Goal: Information Seeking & Learning: Learn about a topic

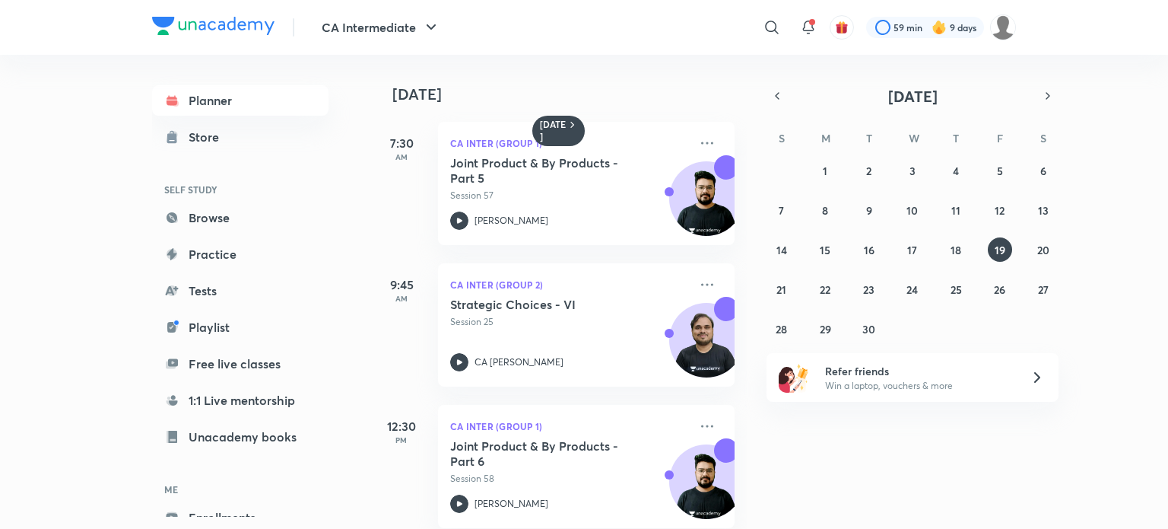
scroll to position [164, 0]
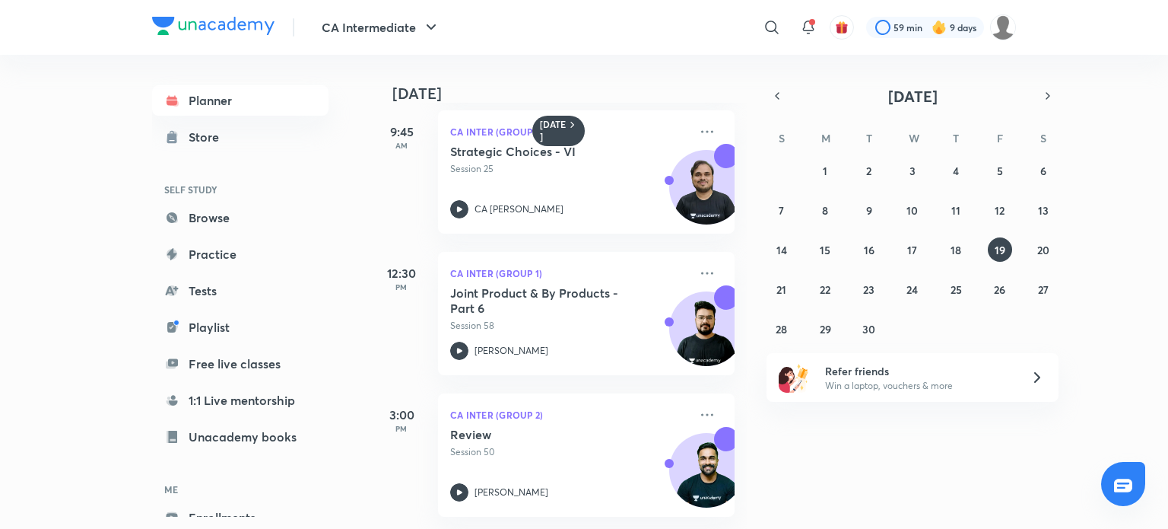
click at [225, 33] on img at bounding box center [213, 26] width 122 height 18
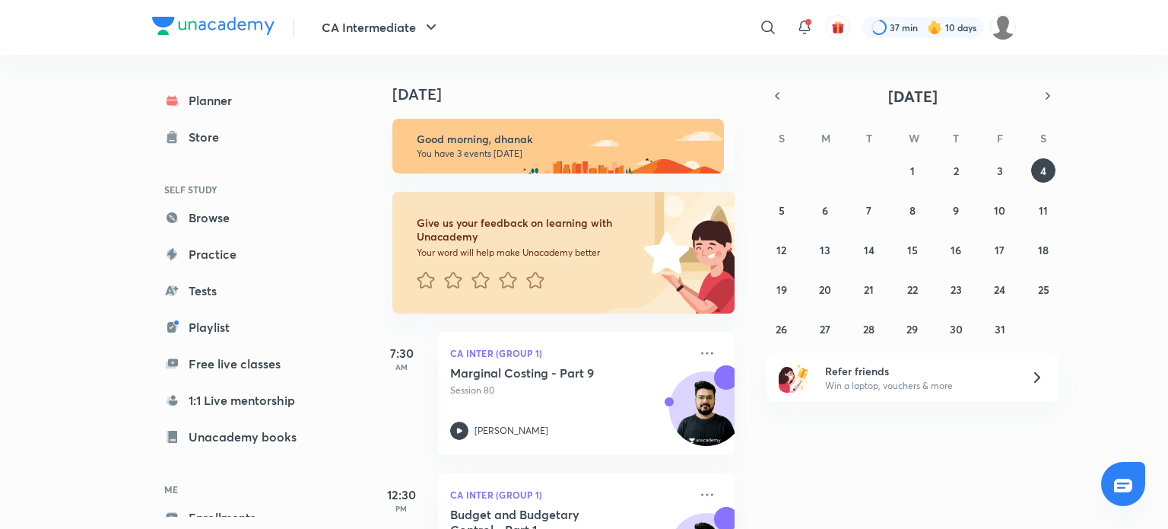
click at [748, 80] on div "[DATE] Good morning, dhanak You have 3 events [DATE] Give us your feedback on l…" at bounding box center [768, 292] width 794 height 474
click at [1004, 170] on button "3" at bounding box center [1000, 170] width 24 height 24
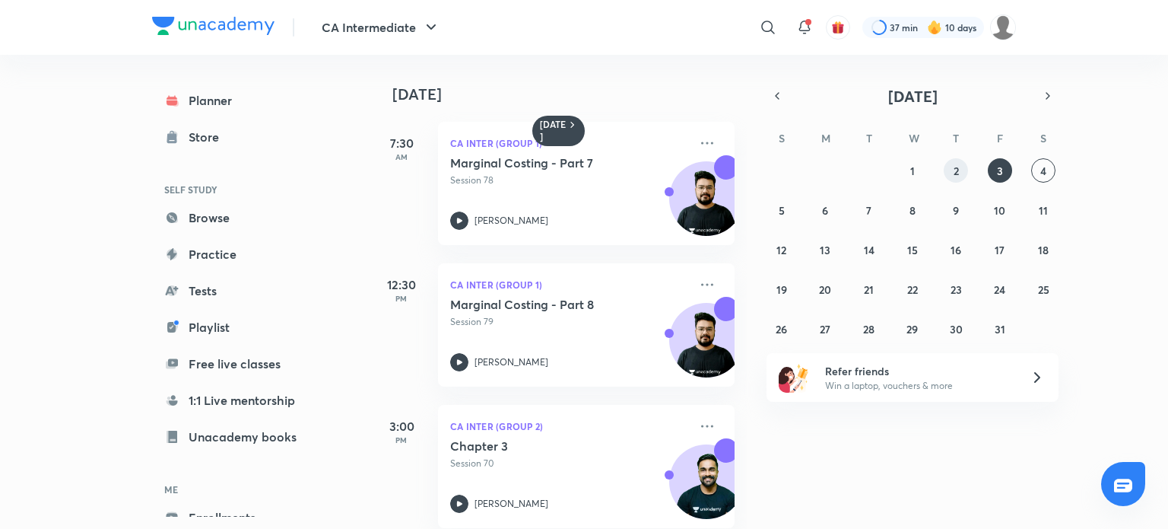
click at [958, 175] on abbr "2" at bounding box center [956, 171] width 5 height 14
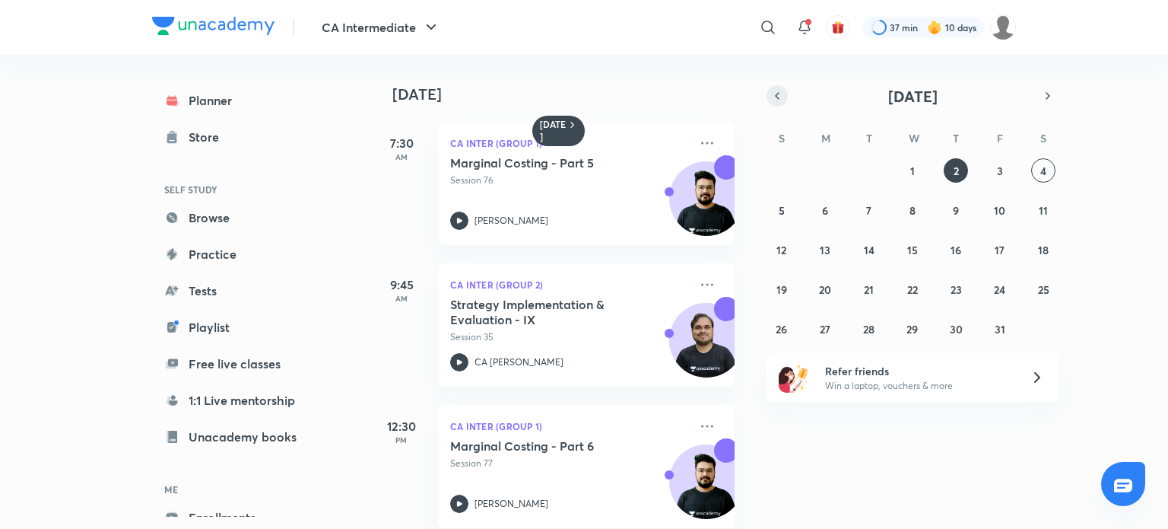
click at [775, 97] on icon "button" at bounding box center [777, 96] width 12 height 14
click at [910, 246] on abbr "17" at bounding box center [912, 250] width 10 height 14
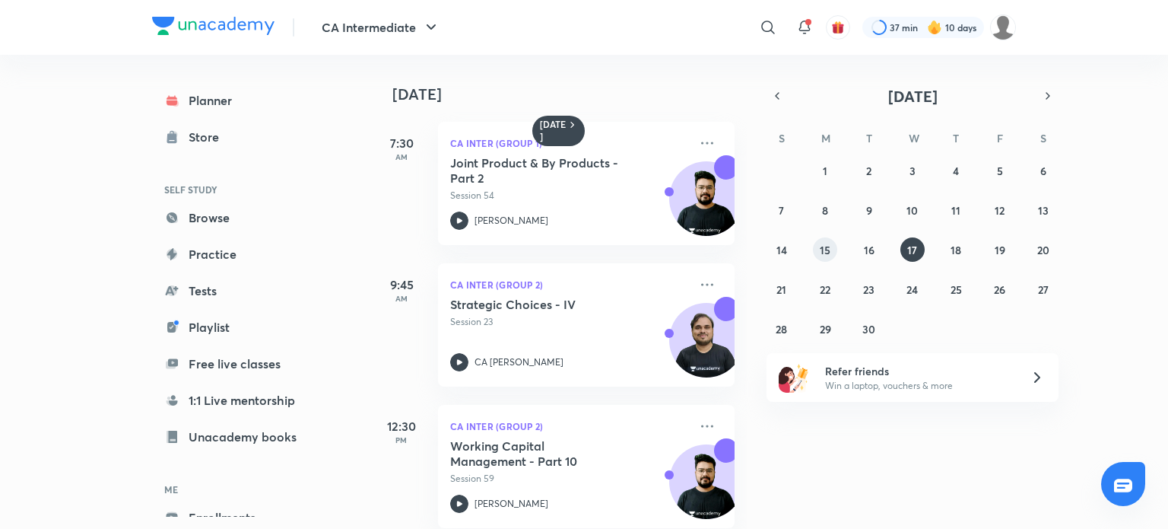
click at [815, 252] on button "15" at bounding box center [825, 249] width 24 height 24
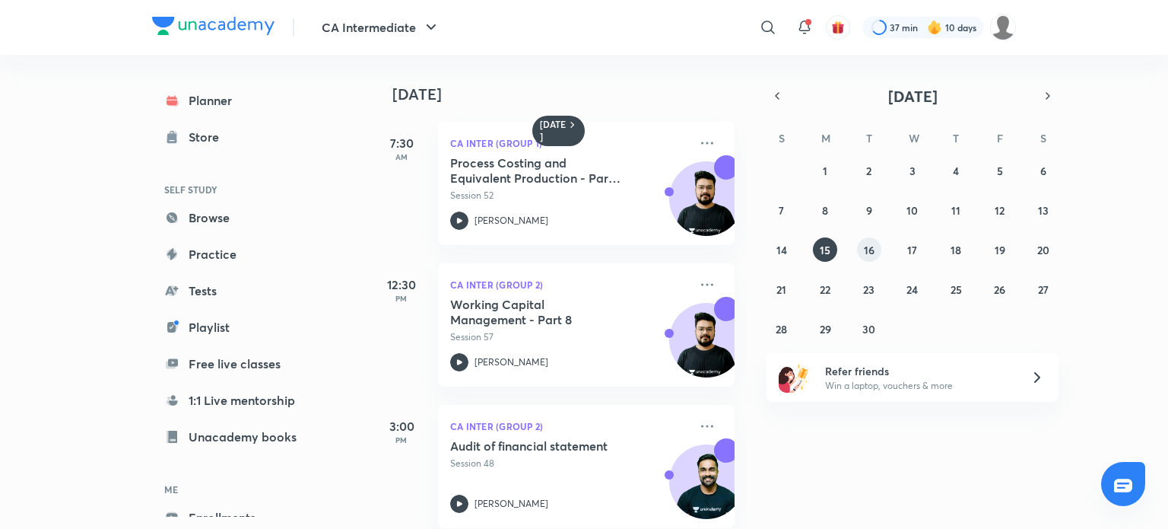
click at [872, 258] on button "16" at bounding box center [869, 249] width 24 height 24
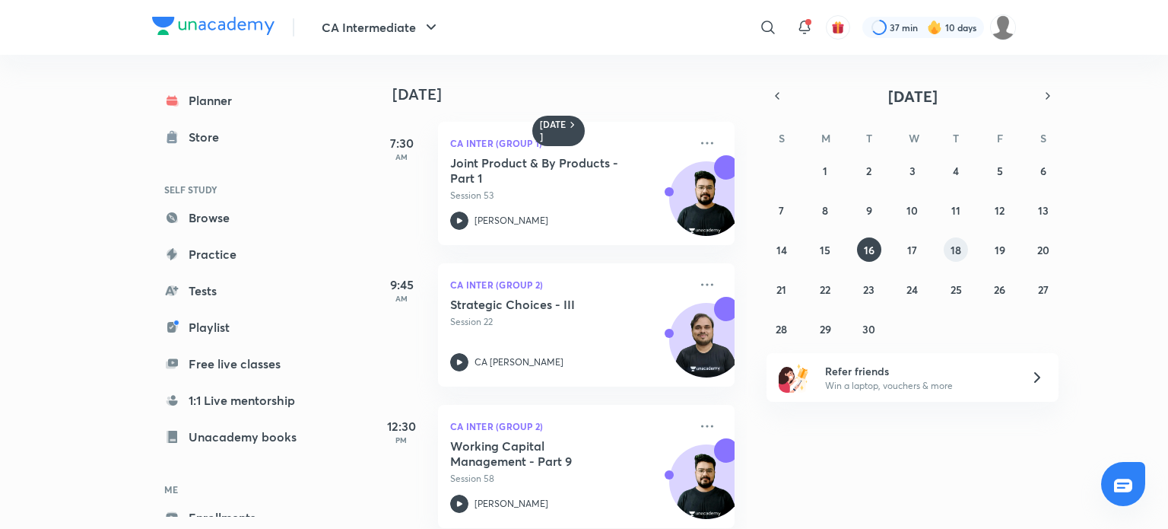
click at [954, 253] on abbr "18" at bounding box center [956, 250] width 11 height 14
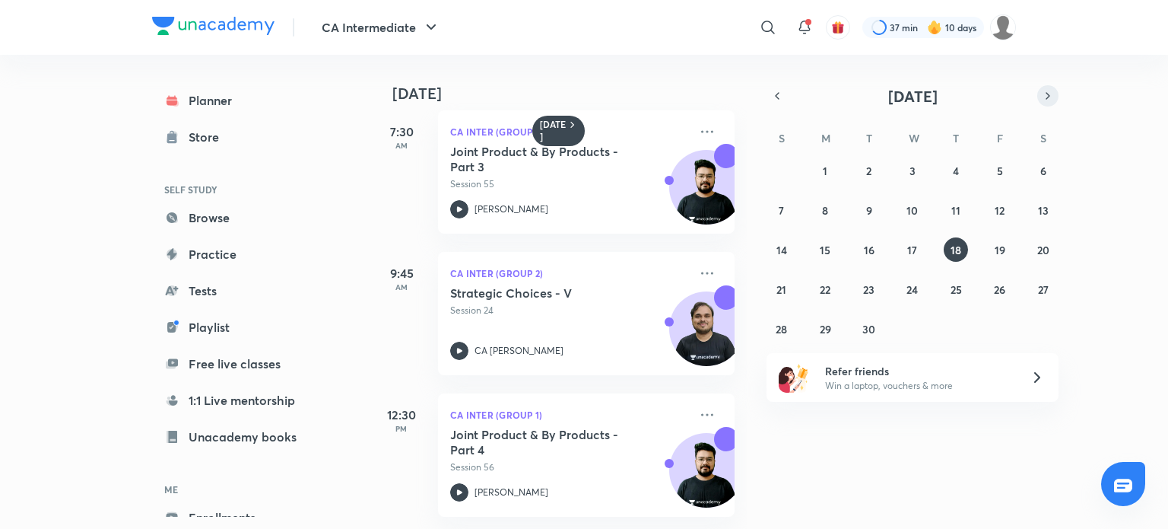
click at [1053, 91] on icon "button" at bounding box center [1048, 96] width 12 height 14
click at [1034, 189] on div "28 29 30 1 2 3 4 5 6 7 8 9 10 11 12 13 14 15 16 17 18 19 20 21 22 23 24 25 26 2…" at bounding box center [913, 249] width 292 height 183
click at [1043, 176] on abbr "4" at bounding box center [1043, 171] width 6 height 14
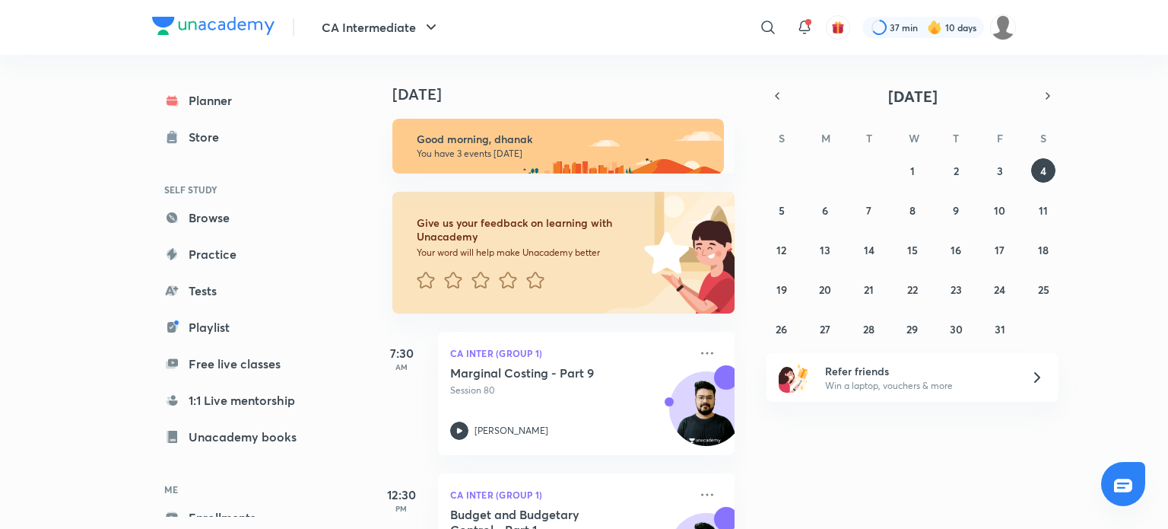
scroll to position [192, 0]
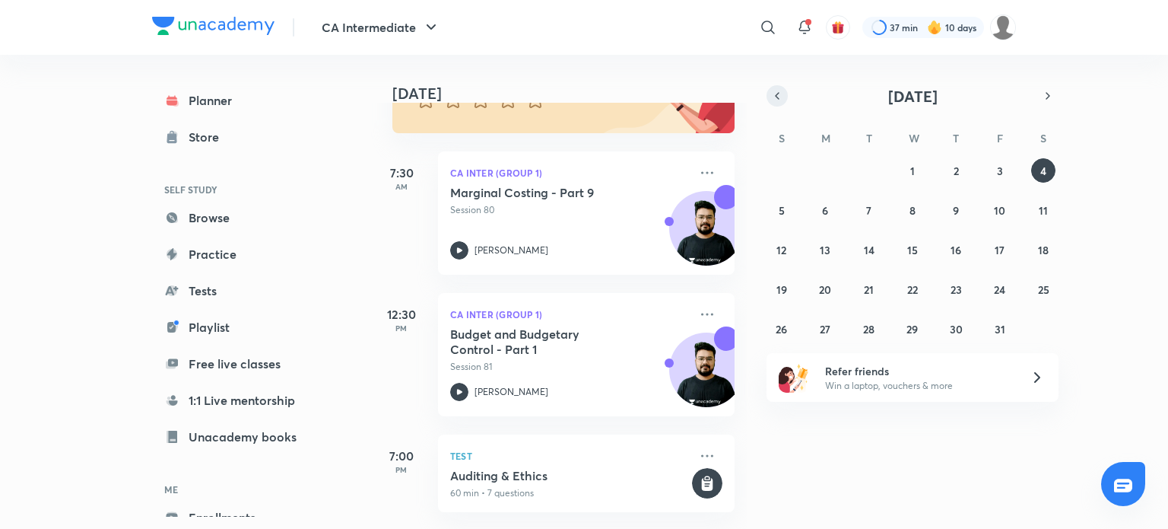
click at [771, 91] on icon "button" at bounding box center [777, 96] width 12 height 14
click at [906, 247] on button "17" at bounding box center [912, 249] width 24 height 24
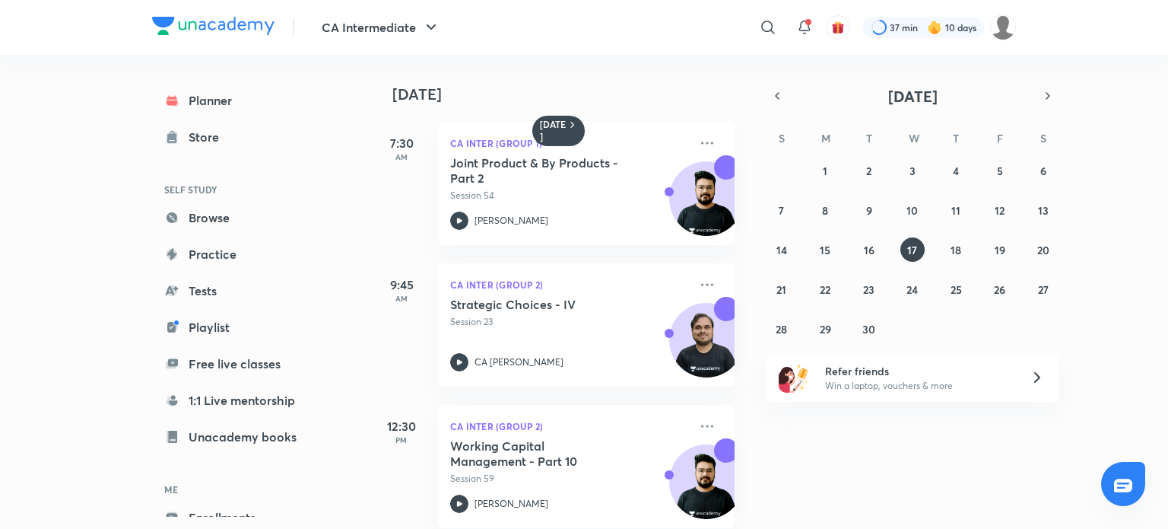
scroll to position [23, 0]
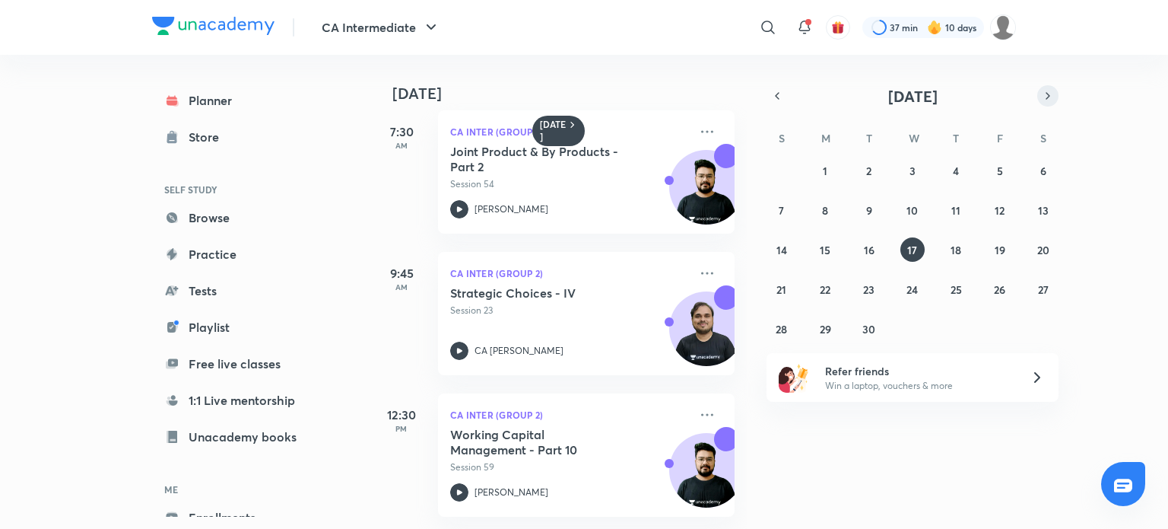
click at [1047, 94] on icon "button" at bounding box center [1047, 96] width 3 height 6
click at [1007, 171] on button "3" at bounding box center [1000, 170] width 24 height 24
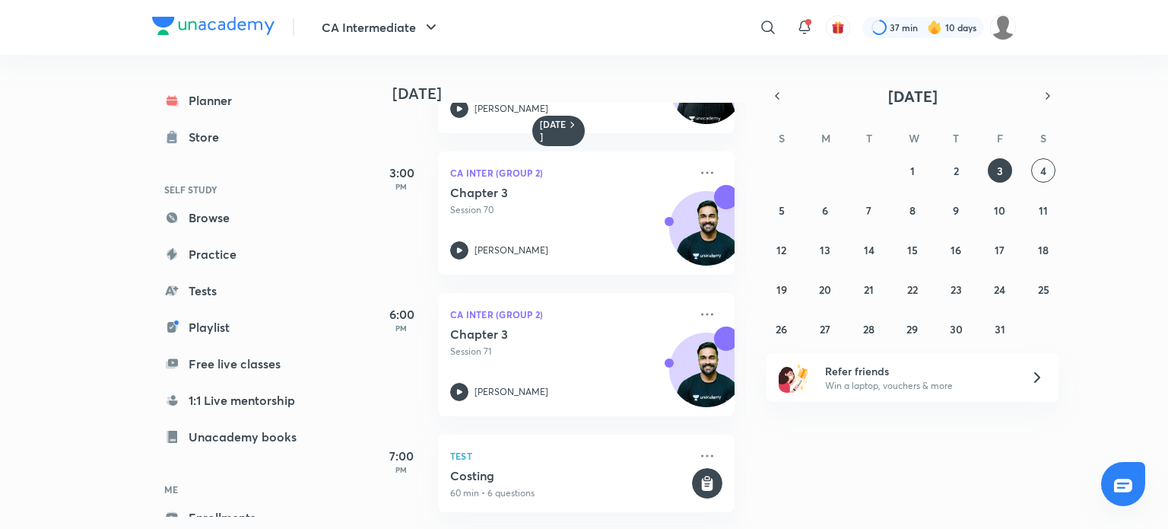
scroll to position [0, 0]
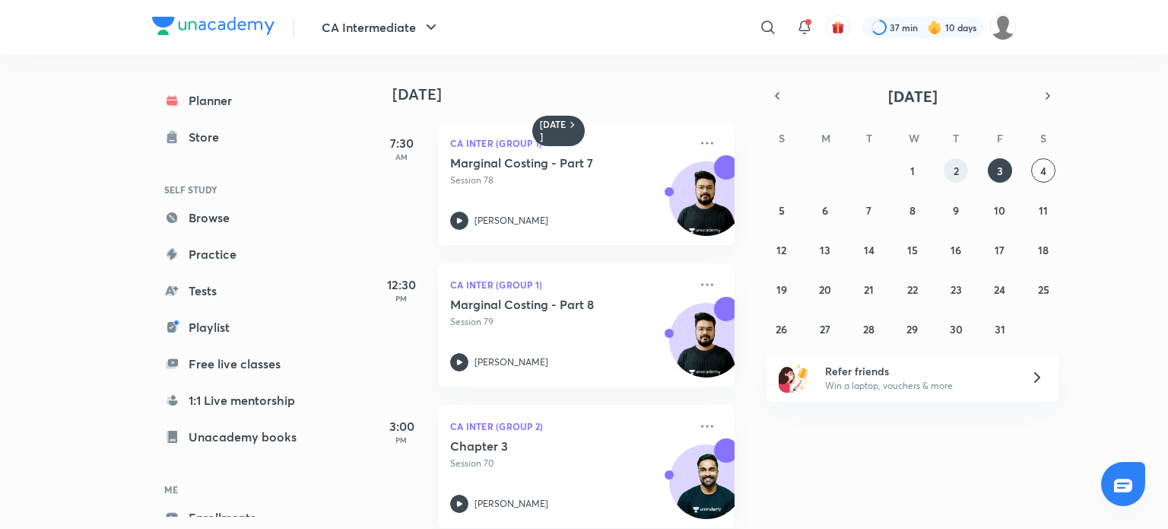
click at [943, 167] on div "28 29 30 1 2 3 4 5 6 7 8 9 10 11 12 13 14 15 16 17 18 19 20 21 22 23 24 25 26 2…" at bounding box center [913, 249] width 292 height 183
click at [951, 171] on button "2" at bounding box center [956, 170] width 24 height 24
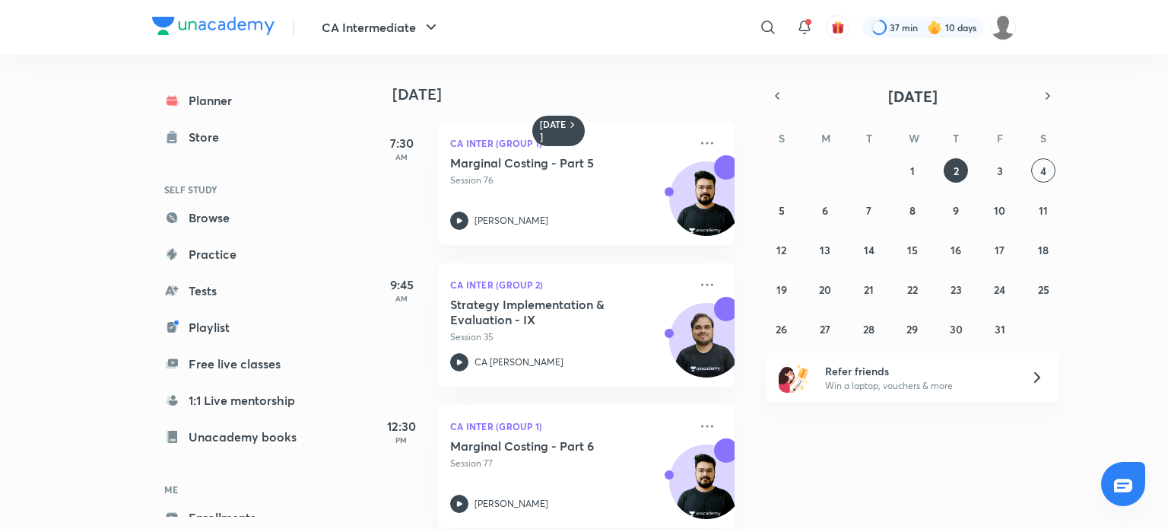
scroll to position [406, 0]
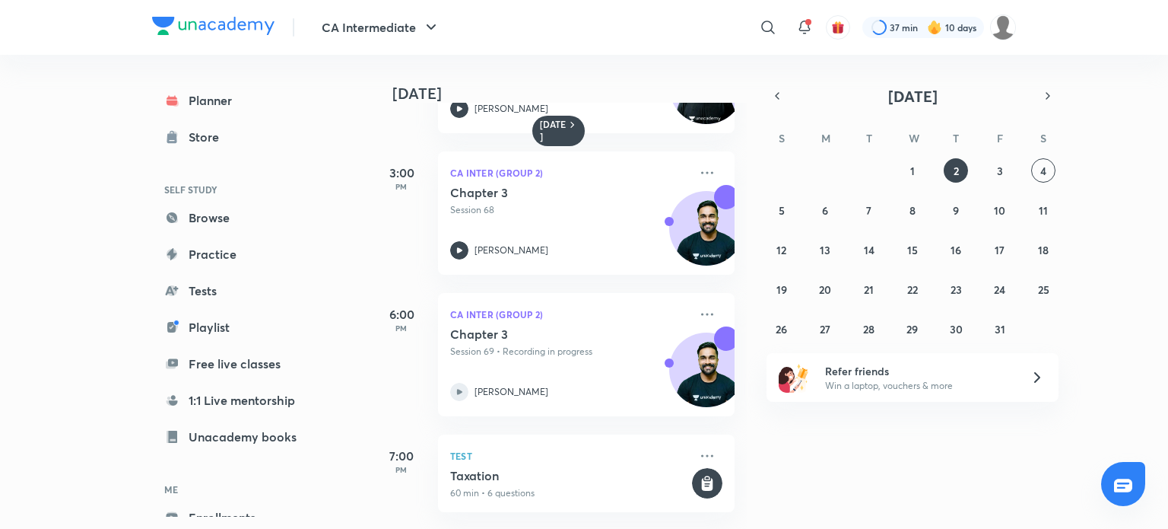
click at [607, 369] on div "Chapter 3 Session 69 • Recording in progress [PERSON_NAME]" at bounding box center [569, 363] width 239 height 75
click at [464, 386] on icon at bounding box center [459, 392] width 18 height 18
click at [463, 386] on icon at bounding box center [459, 392] width 18 height 18
click at [1005, 175] on button "3" at bounding box center [1000, 170] width 24 height 24
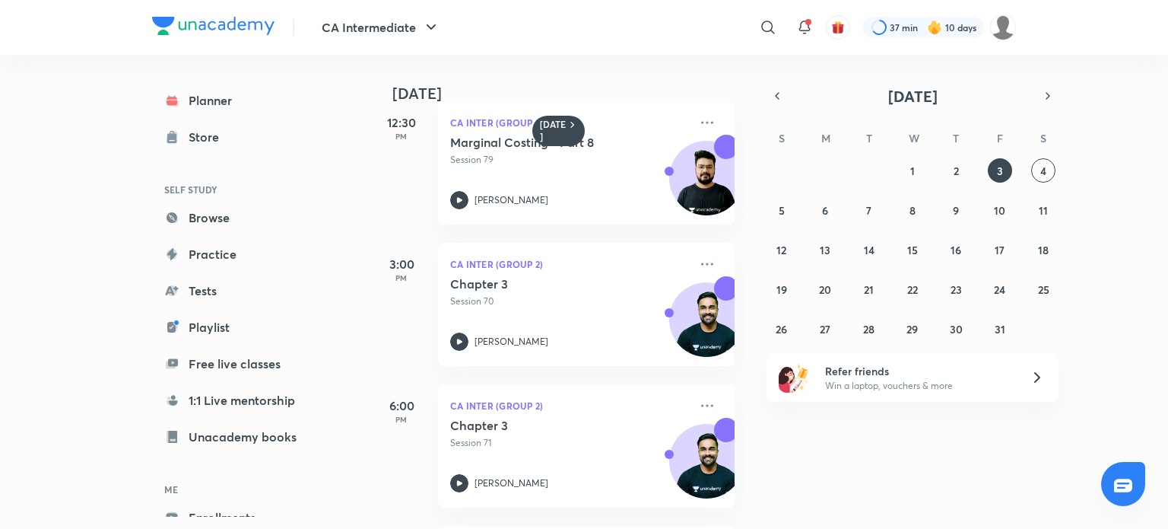
scroll to position [0, 0]
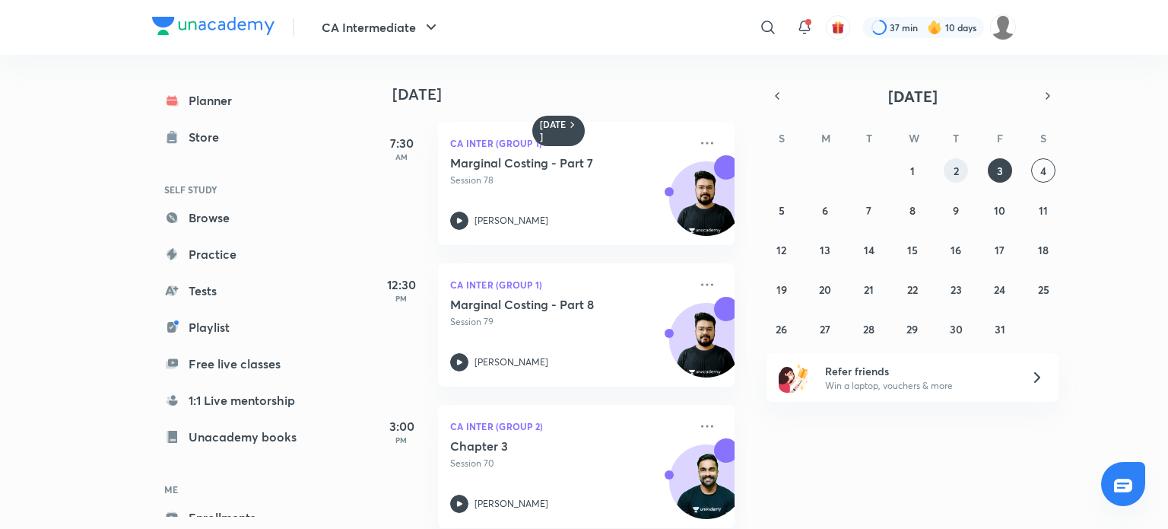
click at [964, 172] on button "2" at bounding box center [956, 170] width 24 height 24
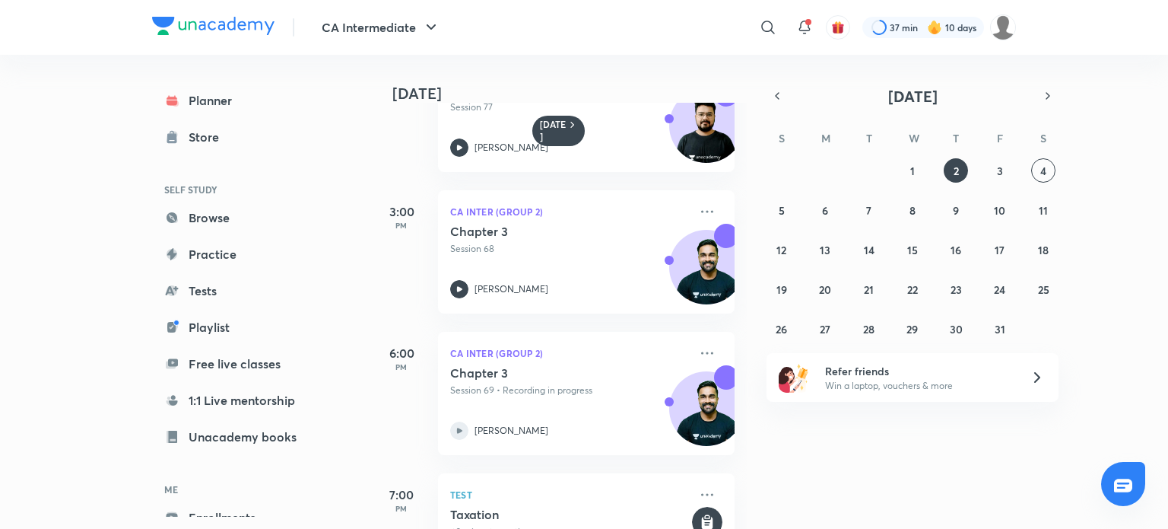
scroll to position [406, 0]
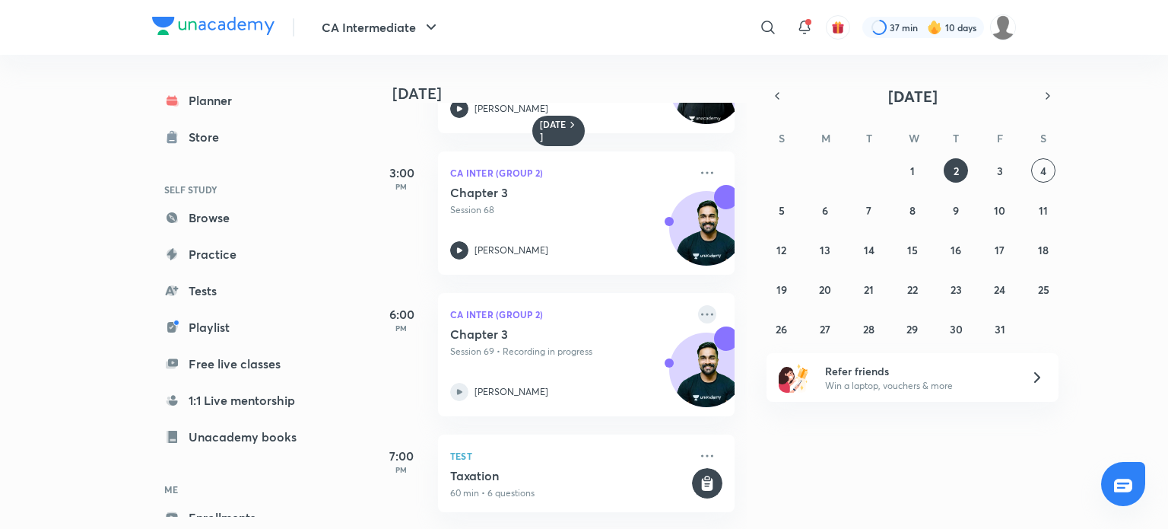
click at [698, 306] on icon at bounding box center [707, 314] width 18 height 18
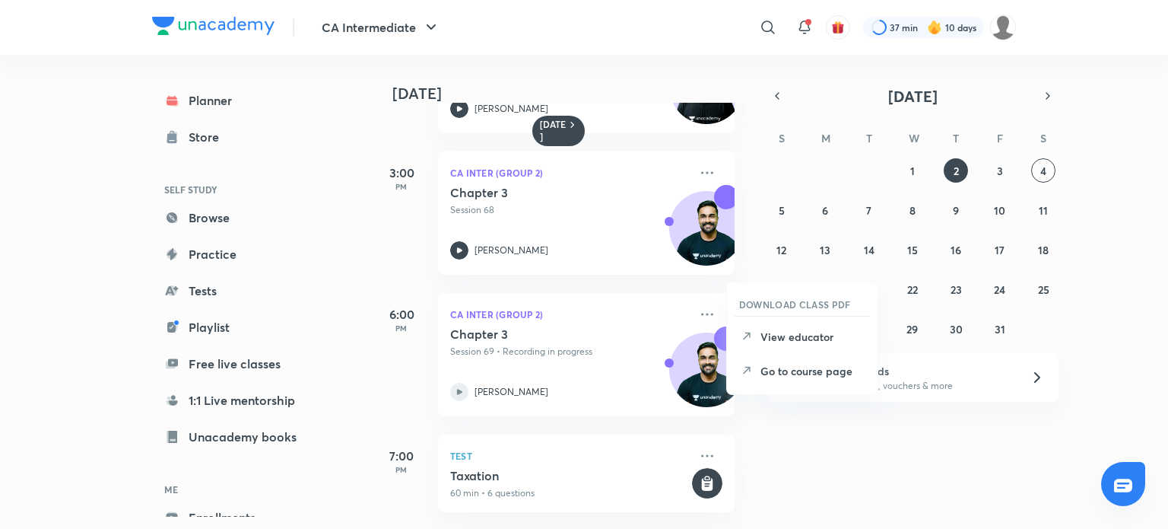
click at [576, 359] on div "Chapter 3 Session 69 • Recording in progress [PERSON_NAME]" at bounding box center [569, 363] width 239 height 75
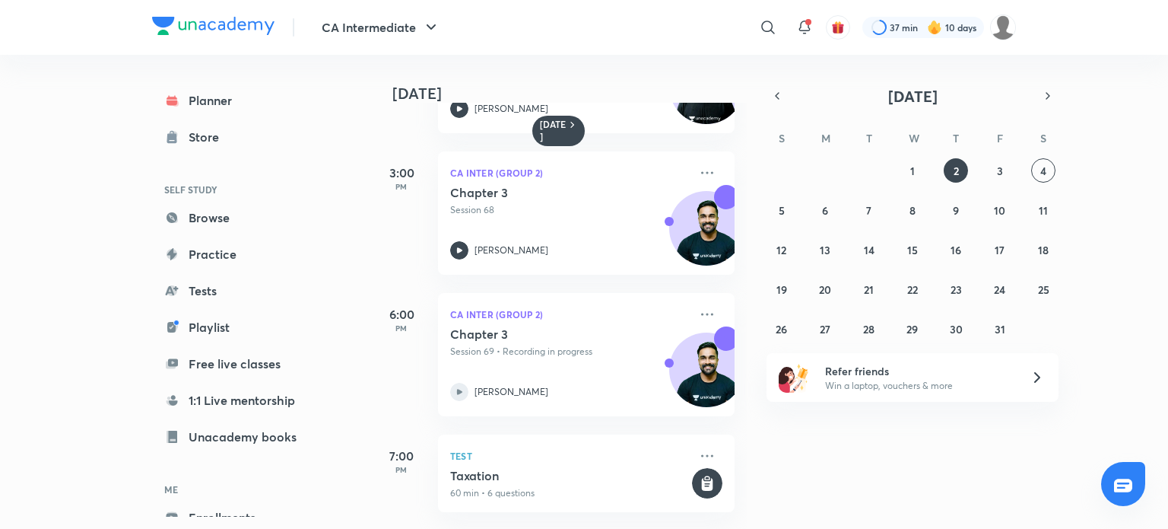
click at [513, 345] on p "Session 69 • Recording in progress" at bounding box center [569, 352] width 239 height 14
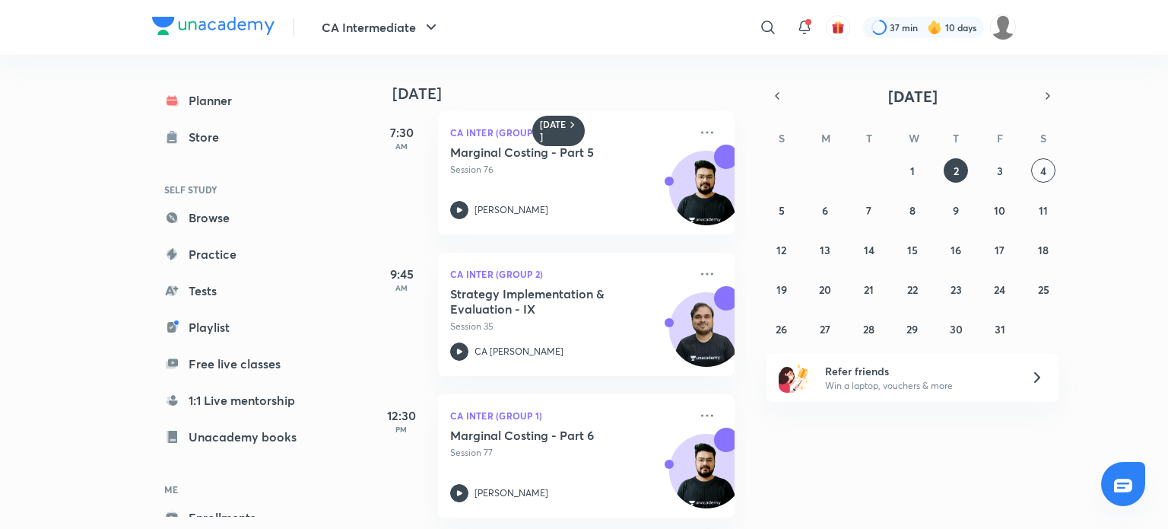
scroll to position [0, 0]
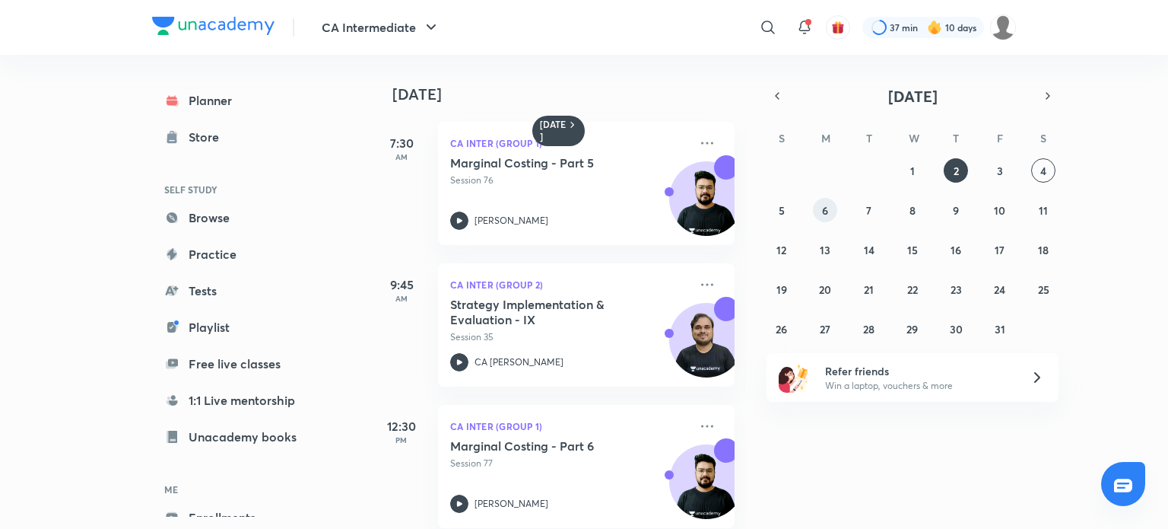
click at [824, 212] on abbr "6" at bounding box center [825, 210] width 6 height 14
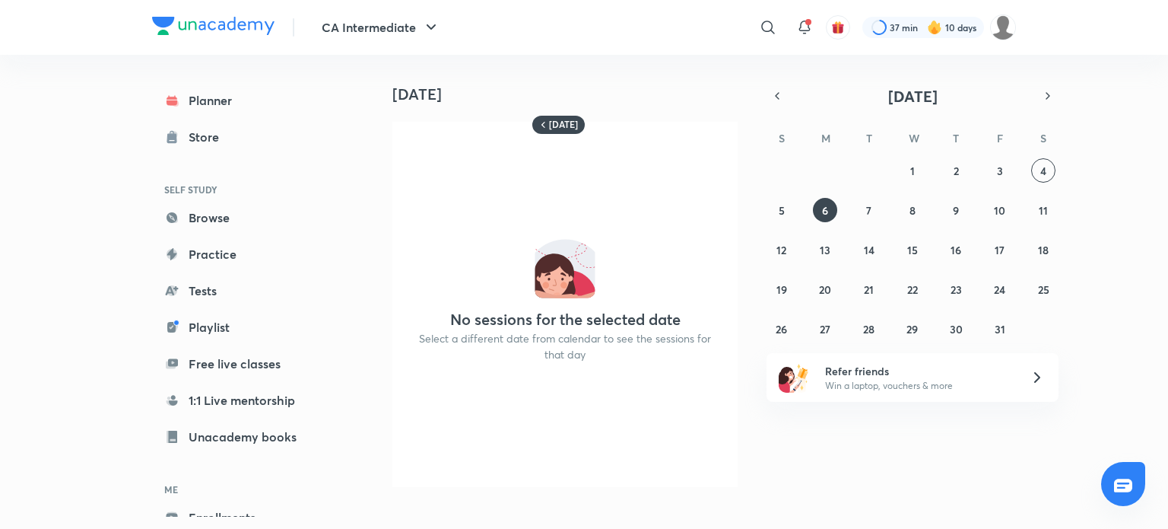
click at [855, 219] on div "28 29 30 1 2 3 4 5 6 7 8 9 10 11 12 13 14 15 16 17 18 19 20 21 22 23 24 25 26 2…" at bounding box center [913, 249] width 292 height 183
click at [861, 217] on button "7" at bounding box center [869, 210] width 24 height 24
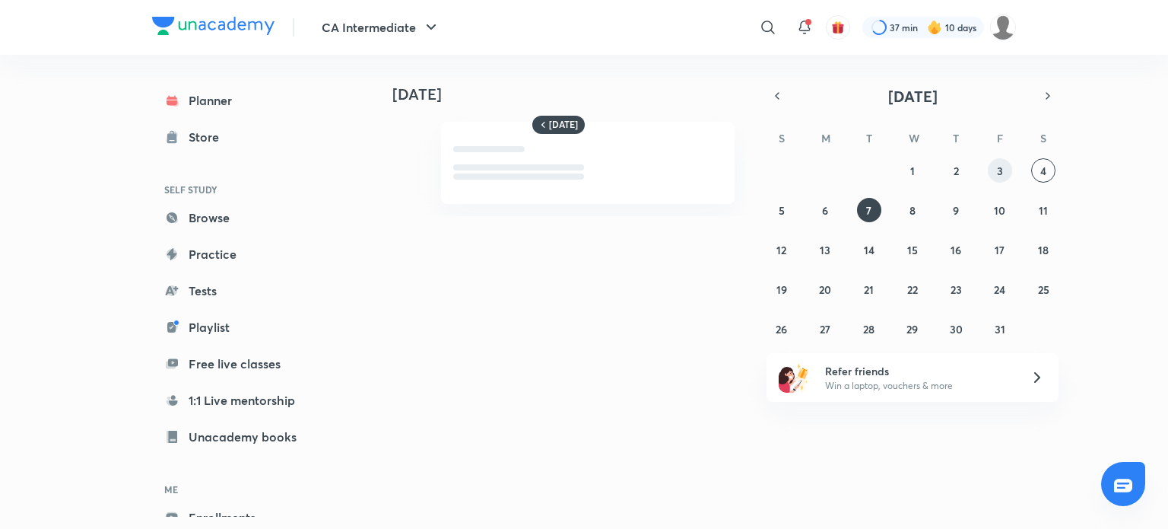
click at [997, 170] on abbr "3" at bounding box center [1000, 171] width 6 height 14
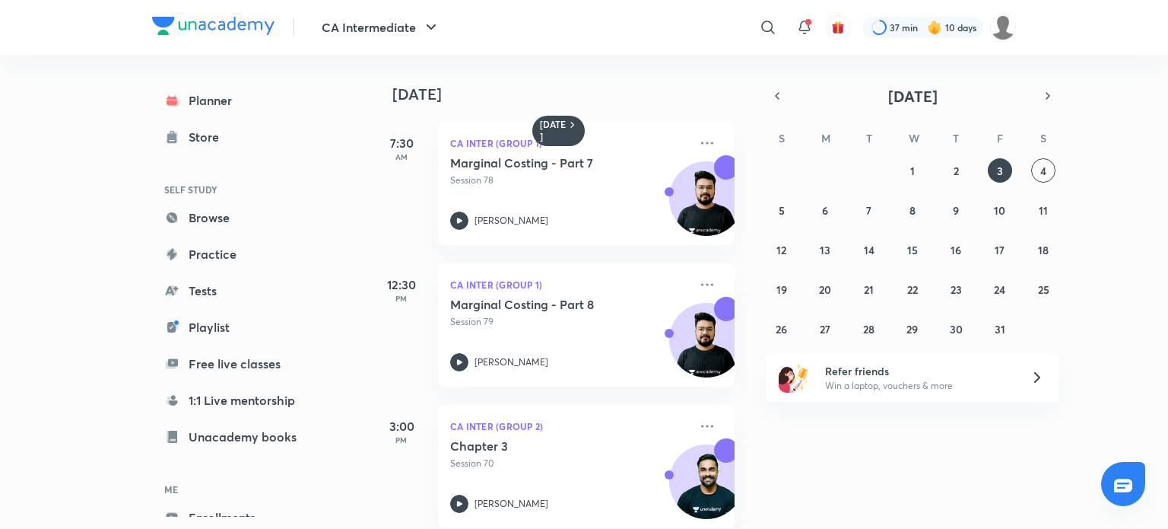
scroll to position [265, 0]
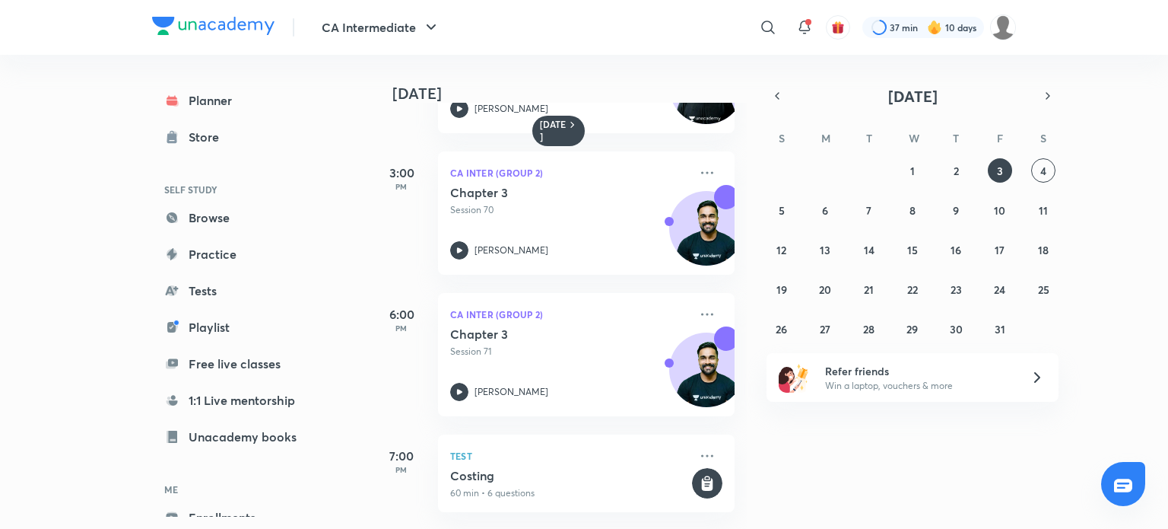
click at [1059, 170] on div "[DATE] 7:30 AM CA Inter (Group 1) Marginal Costing - Part 7 Session 78 [PERSON_…" at bounding box center [768, 292] width 794 height 474
click at [1056, 171] on div "28 29 30 1 2 3 4 5 6 7 8 9 10 11 12 13 14 15 16 17 18 19 20 21 22 23 24 25 26 2…" at bounding box center [913, 249] width 292 height 183
click at [1043, 170] on abbr "4" at bounding box center [1043, 171] width 6 height 14
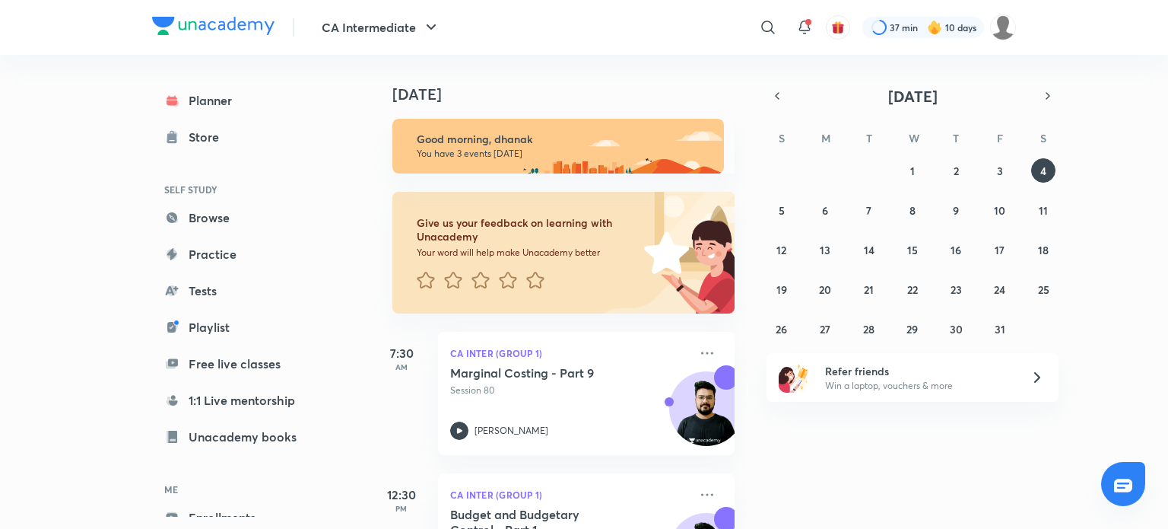
scroll to position [192, 0]
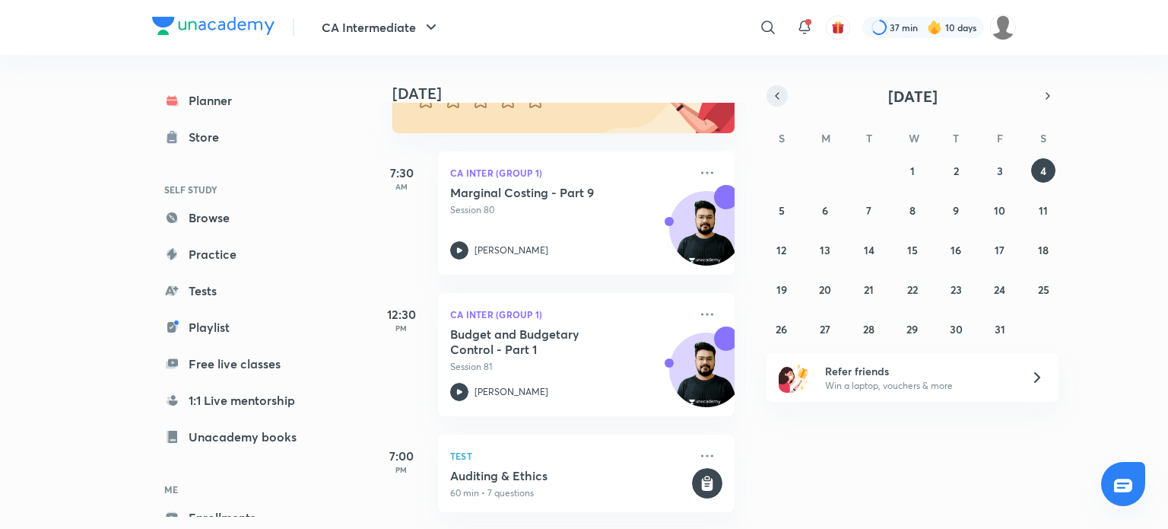
click at [783, 99] on button "button" at bounding box center [777, 95] width 21 height 21
click at [867, 288] on abbr "23" at bounding box center [868, 289] width 11 height 14
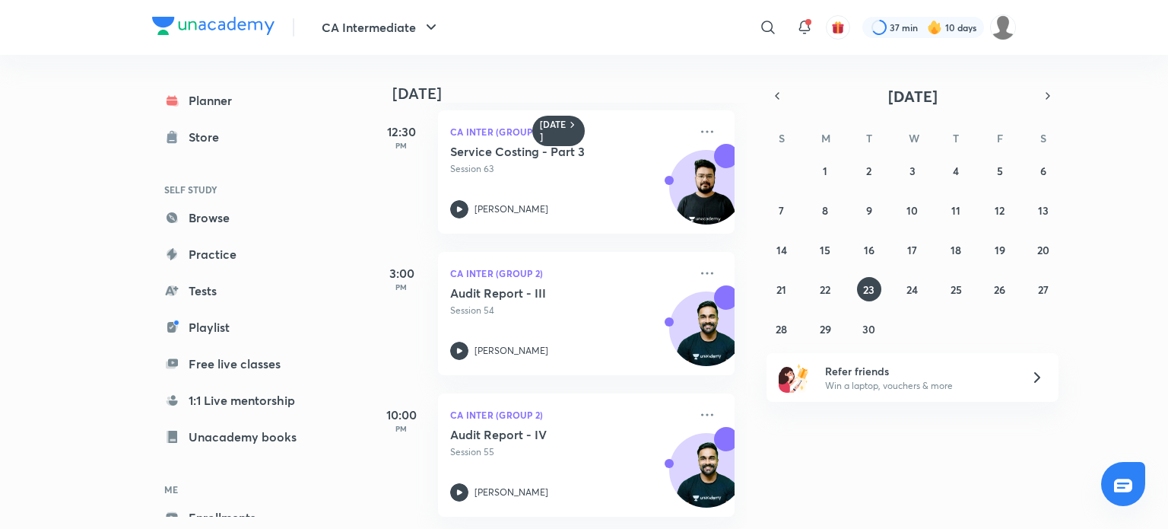
scroll to position [0, 0]
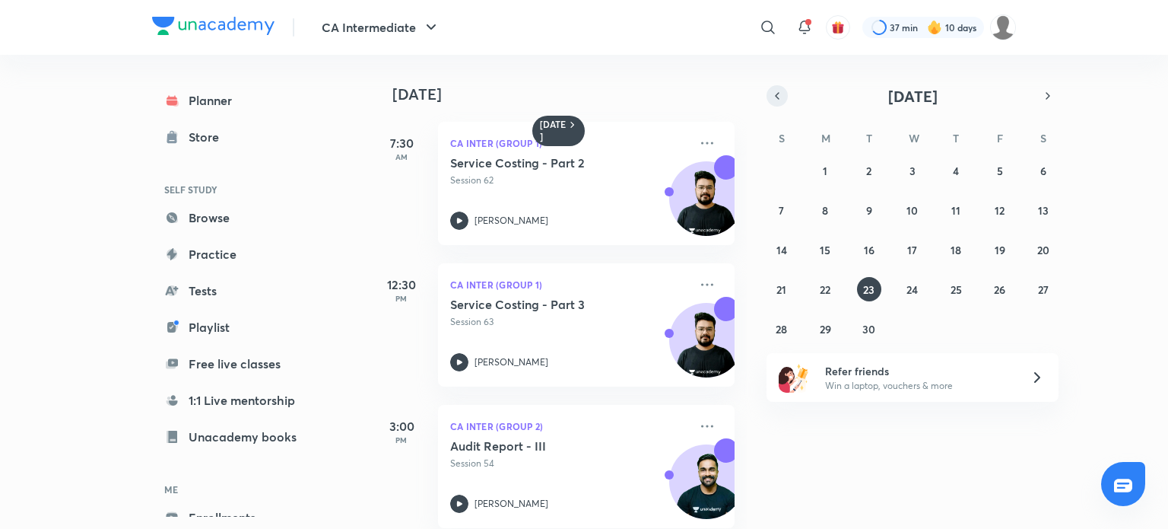
click at [780, 99] on icon "button" at bounding box center [777, 96] width 12 height 14
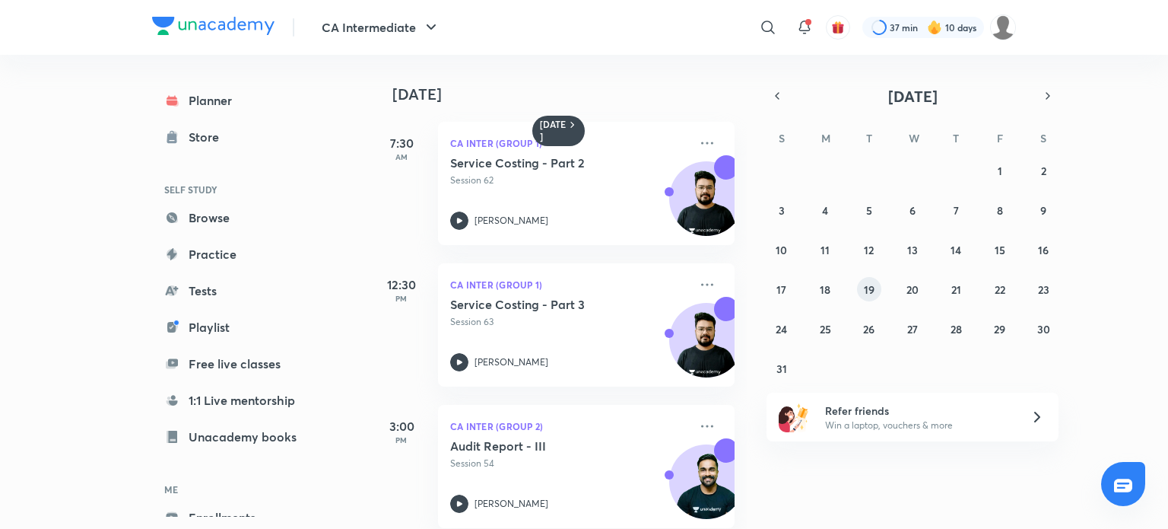
click at [869, 279] on button "19" at bounding box center [869, 289] width 24 height 24
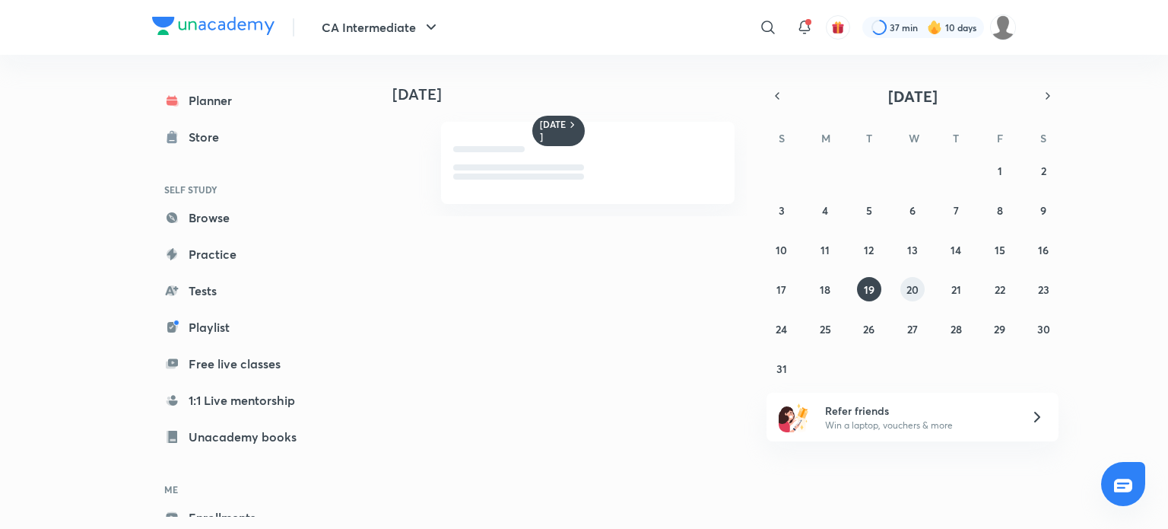
click at [907, 293] on abbr "20" at bounding box center [913, 289] width 12 height 14
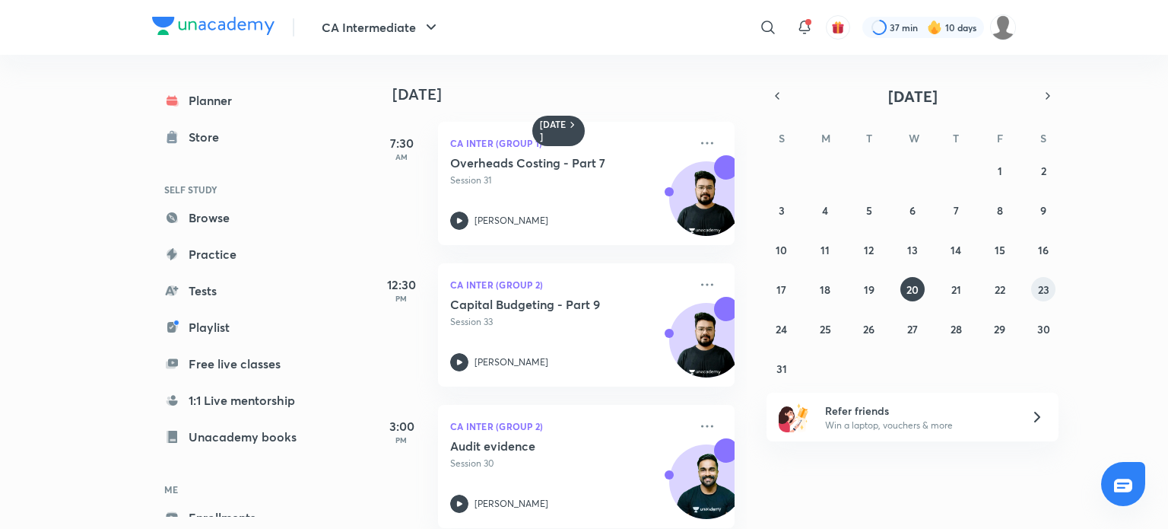
click at [1043, 285] on abbr "23" at bounding box center [1043, 289] width 11 height 14
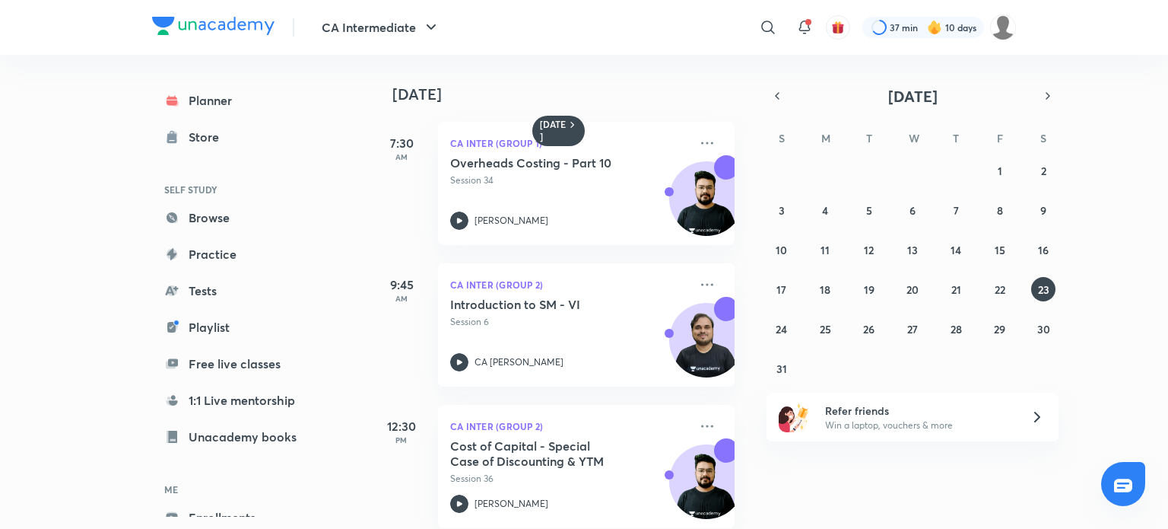
scroll to position [23, 0]
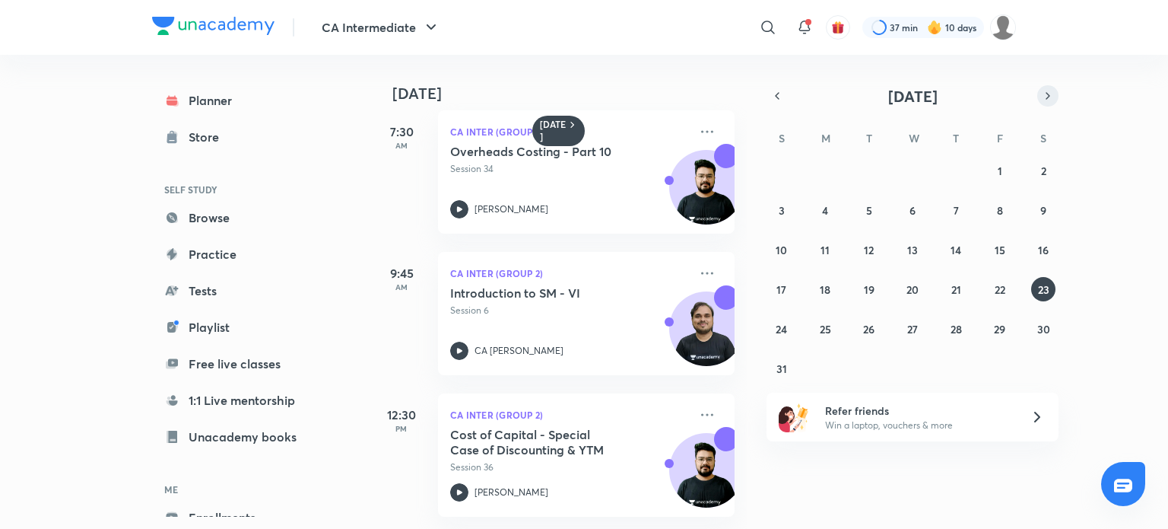
click at [1043, 94] on icon "button" at bounding box center [1048, 96] width 12 height 14
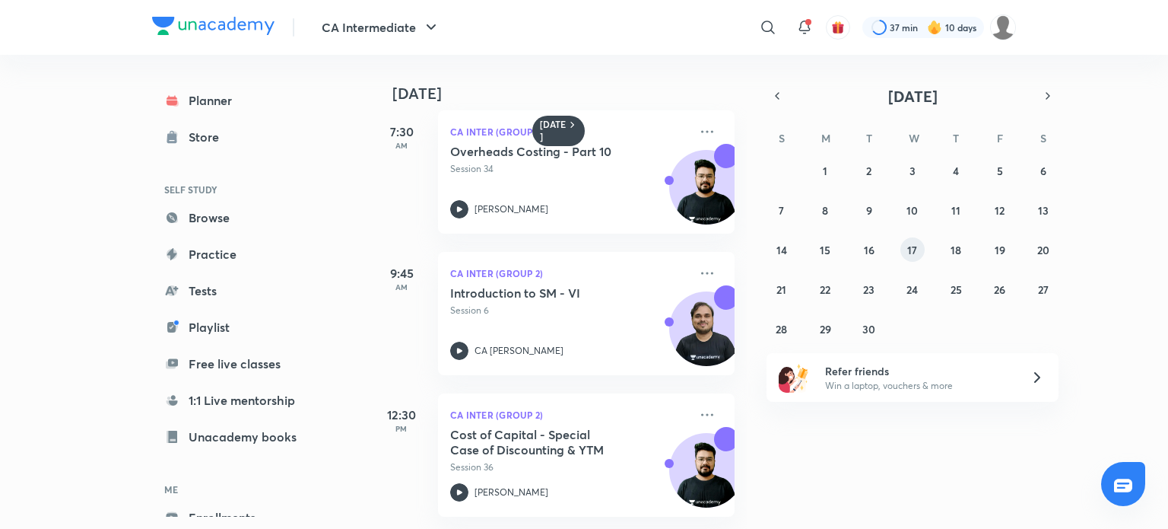
click at [909, 255] on abbr "17" at bounding box center [912, 250] width 10 height 14
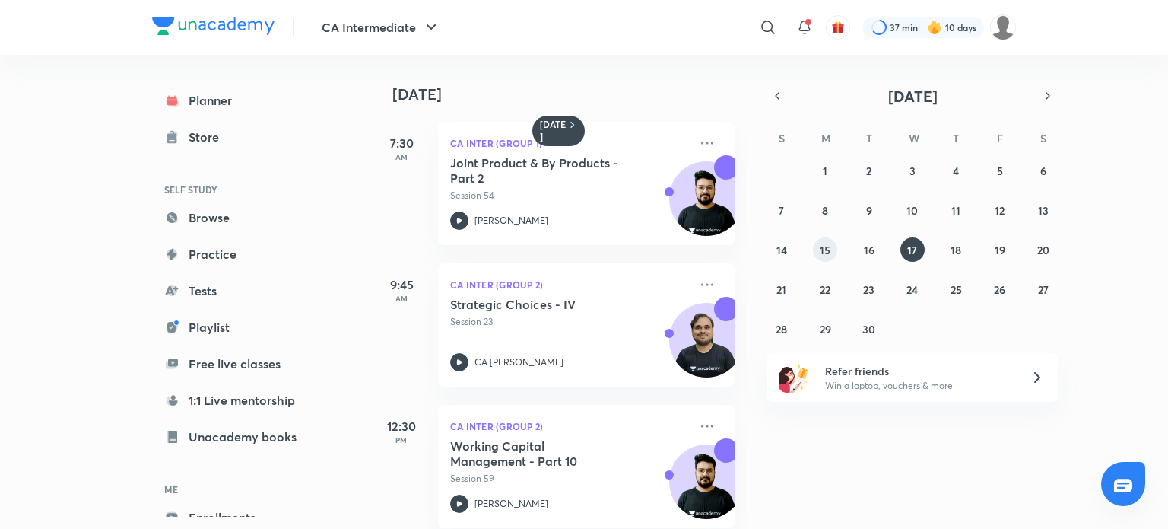
click at [818, 252] on button "15" at bounding box center [825, 249] width 24 height 24
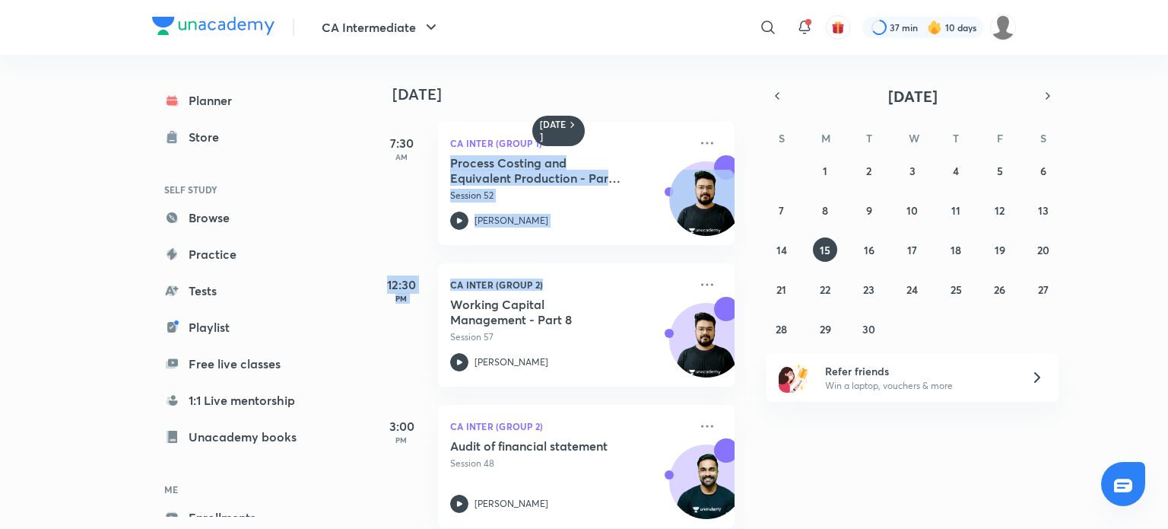
drag, startPoint x: 748, startPoint y: 157, endPoint x: 748, endPoint y: 310, distance: 152.1
click at [748, 310] on div "[DATE] 7:30 AM CA Inter (Group 1) Process Costing and Equivalent Production - P…" at bounding box center [768, 292] width 794 height 474
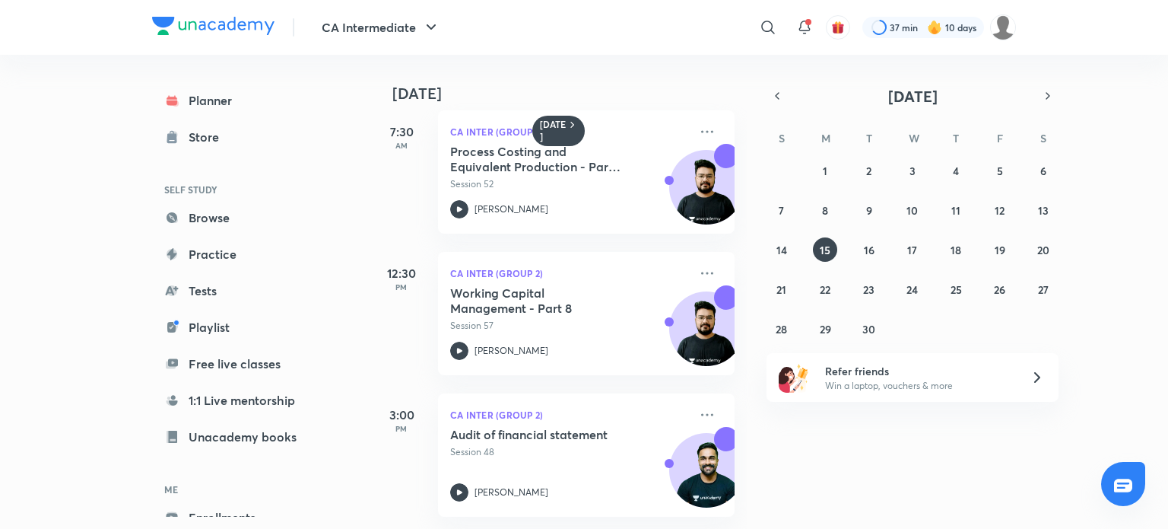
click at [826, 487] on div "[DATE] 7:30 AM CA Inter (Group 1) Process Costing and Equivalent Production - P…" at bounding box center [768, 292] width 794 height 474
click at [869, 258] on button "16" at bounding box center [869, 249] width 24 height 24
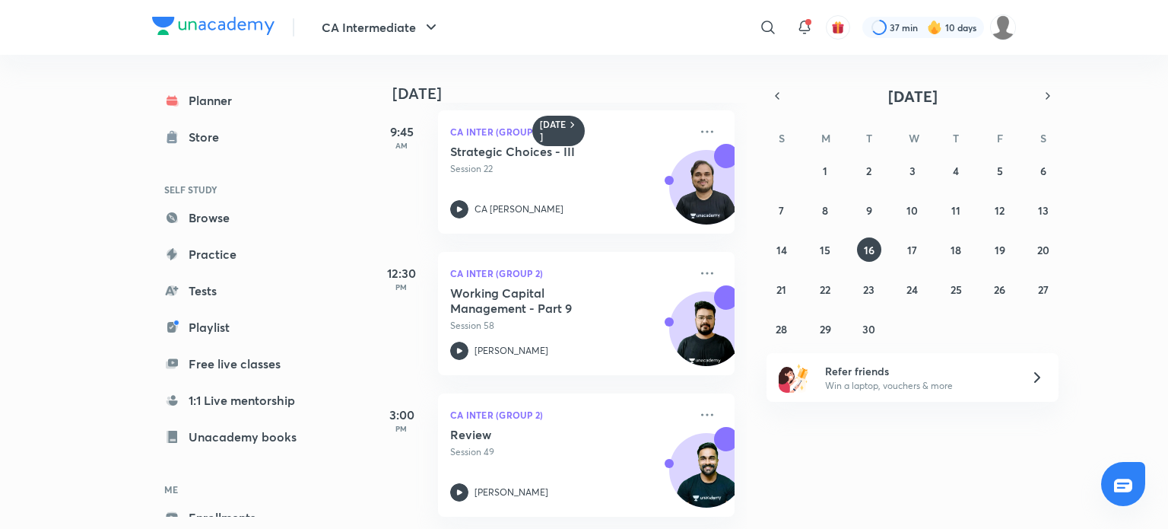
scroll to position [0, 0]
